Goal: Task Accomplishment & Management: Use online tool/utility

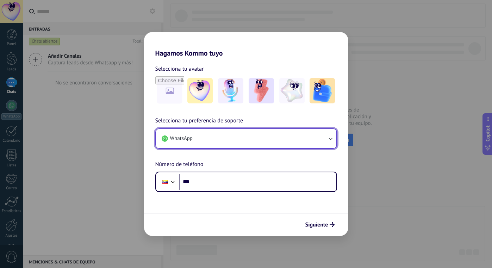
click at [299, 137] on button "WhatsApp" at bounding box center [246, 138] width 180 height 19
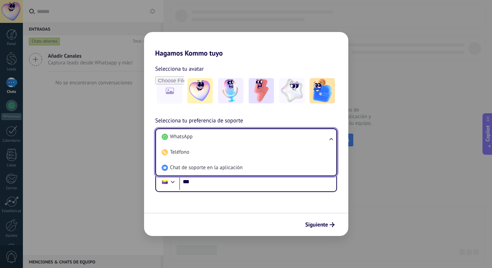
click at [288, 153] on li "Teléfono" at bounding box center [245, 152] width 172 height 15
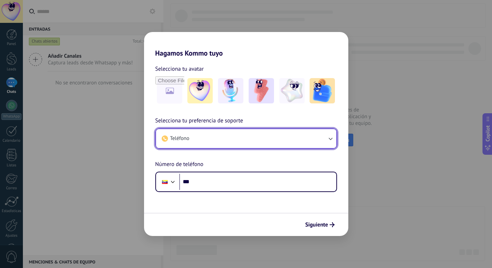
click at [279, 138] on button "Teléfono" at bounding box center [246, 138] width 180 height 19
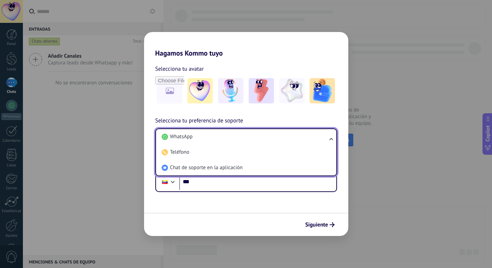
click at [269, 140] on li "WhatsApp" at bounding box center [245, 136] width 172 height 15
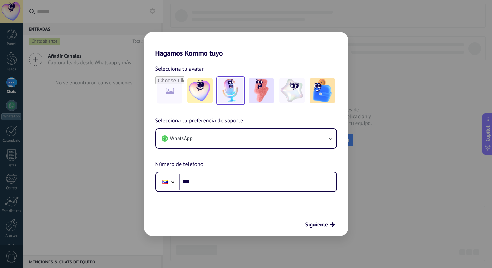
click at [231, 95] on img at bounding box center [230, 90] width 25 height 25
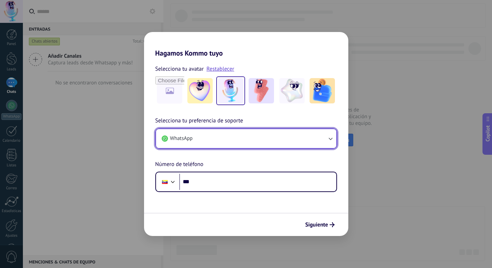
click at [294, 143] on button "WhatsApp" at bounding box center [246, 138] width 180 height 19
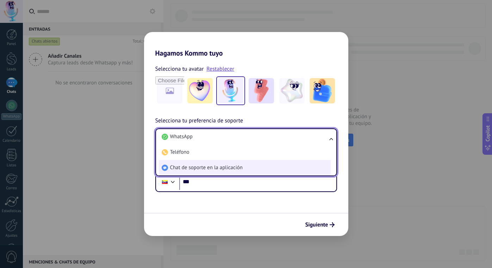
click at [279, 166] on li "Chat de soporte en la aplicación" at bounding box center [245, 167] width 172 height 15
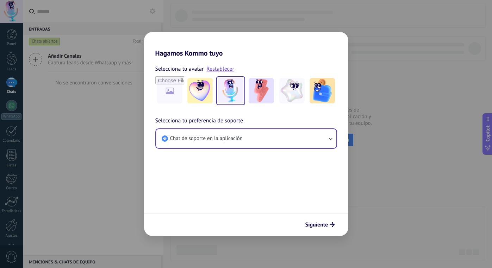
click at [330, 223] on icon "submit" at bounding box center [332, 225] width 5 height 5
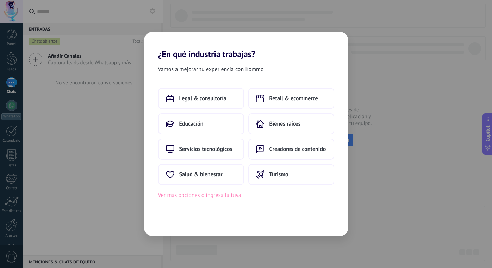
click at [238, 196] on button "Ver más opciones o ingresa la tuya" at bounding box center [199, 195] width 83 height 9
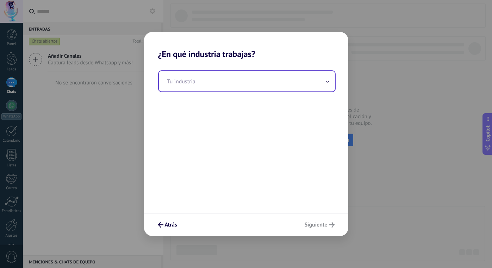
click at [284, 85] on input "text" at bounding box center [247, 81] width 176 height 20
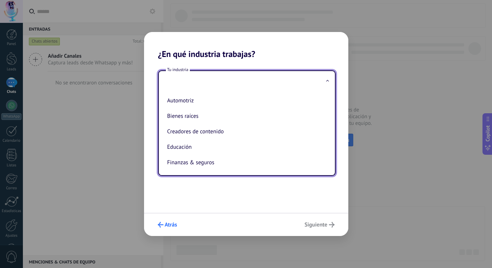
click at [175, 223] on span "Atrás" at bounding box center [171, 225] width 12 height 5
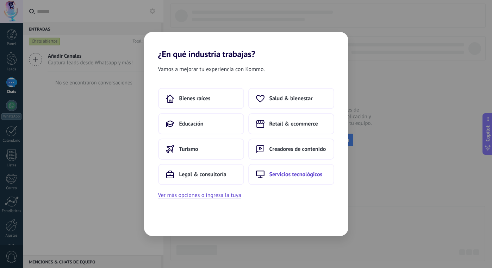
click at [294, 175] on span "Servicios tecnológicos" at bounding box center [295, 174] width 53 height 7
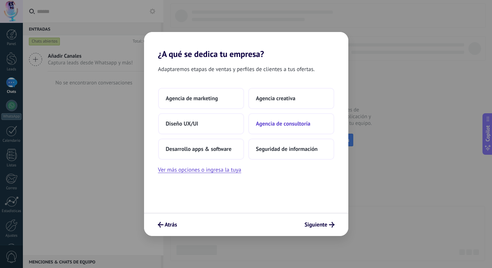
click at [304, 124] on span "Agencia de consultoría" at bounding box center [283, 123] width 55 height 7
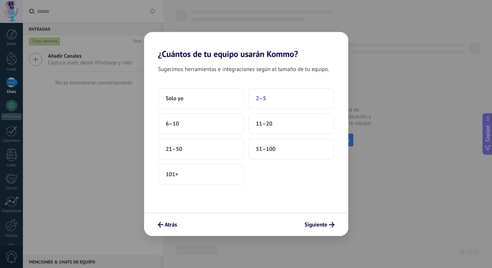
click at [263, 99] on span "2–5" at bounding box center [261, 98] width 10 height 7
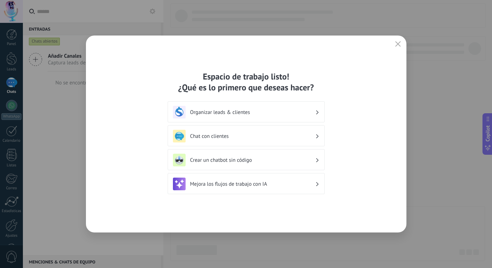
click at [262, 137] on h3 "Chat con clientes" at bounding box center [252, 136] width 125 height 7
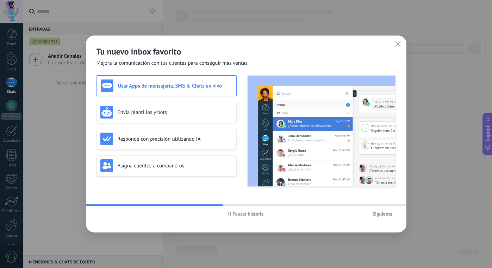
click at [379, 216] on span "Siguiente" at bounding box center [383, 214] width 20 height 5
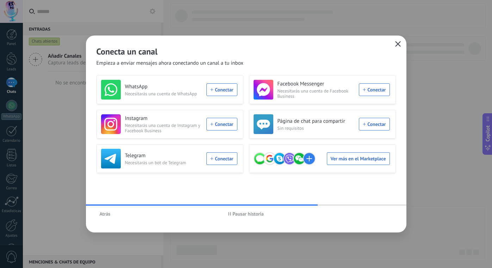
click at [397, 46] on icon "button" at bounding box center [398, 44] width 6 height 6
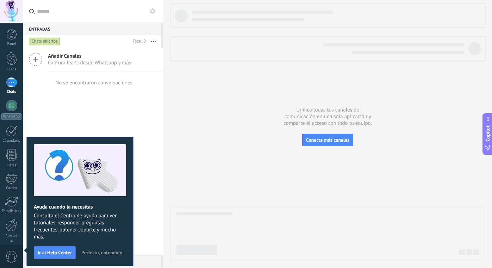
click at [113, 252] on span "Perfecto, entendido" at bounding box center [101, 252] width 41 height 5
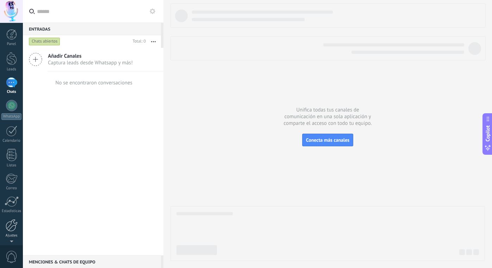
click at [11, 226] on div at bounding box center [12, 225] width 12 height 12
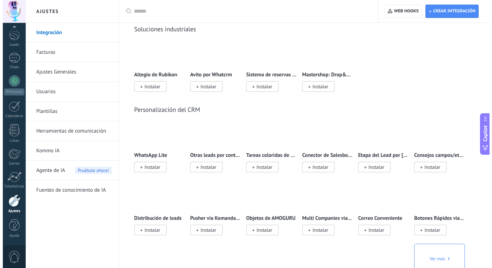
scroll to position [1655, 0]
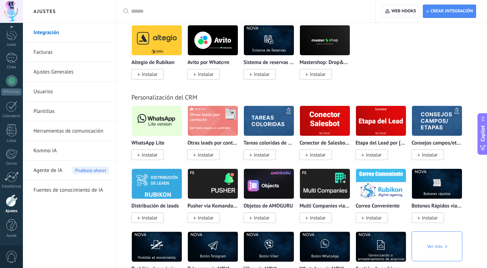
click at [156, 155] on span "Instalar" at bounding box center [150, 155] width 16 height 6
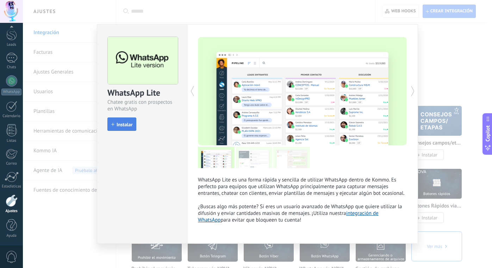
click at [118, 127] on span "Instalar" at bounding box center [125, 124] width 16 height 5
